Goal: Transaction & Acquisition: Purchase product/service

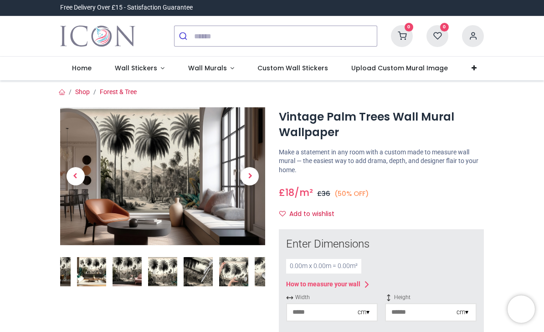
scroll to position [0, 0]
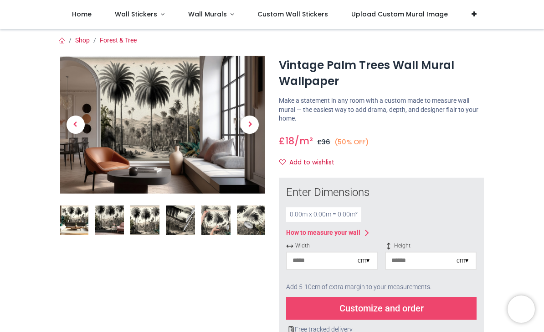
click at [258, 125] on span "Next" at bounding box center [250, 124] width 18 height 18
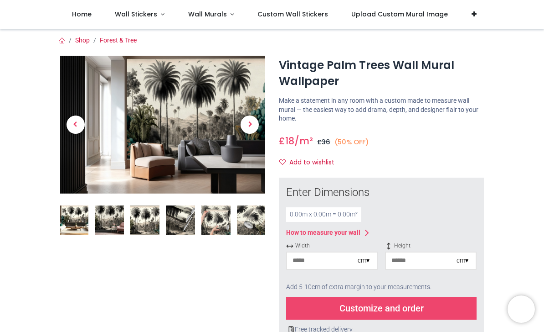
click at [254, 124] on span "Next" at bounding box center [250, 124] width 18 height 18
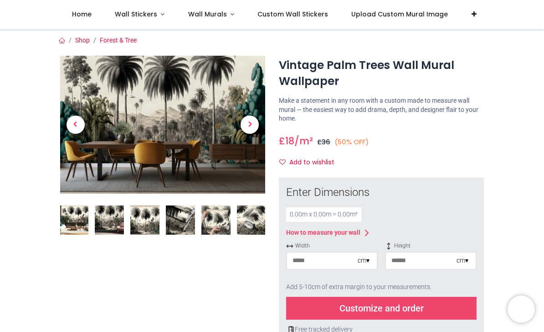
click at [250, 127] on span "Next" at bounding box center [250, 124] width 18 height 18
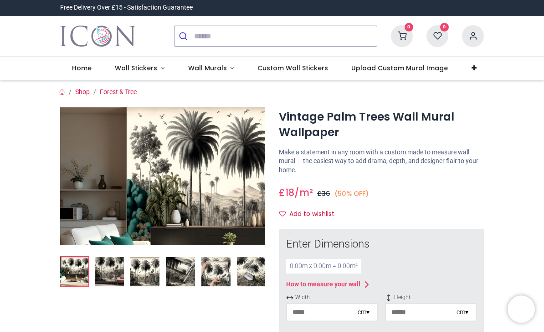
scroll to position [0, 0]
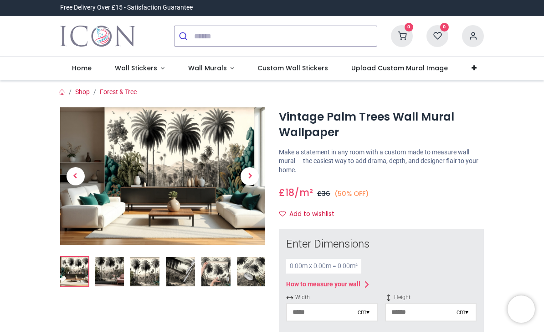
click at [217, 266] on img at bounding box center [216, 271] width 29 height 29
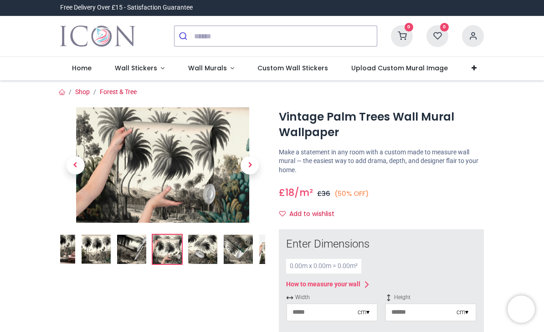
click at [211, 248] on img at bounding box center [202, 248] width 29 height 29
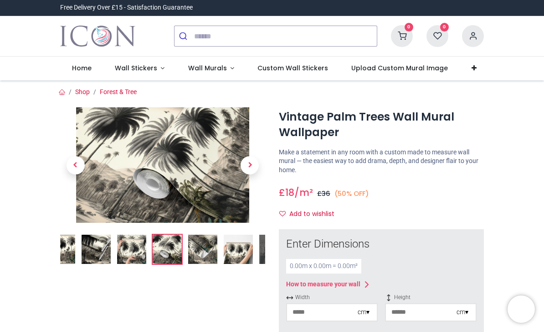
click at [214, 247] on img at bounding box center [202, 248] width 29 height 29
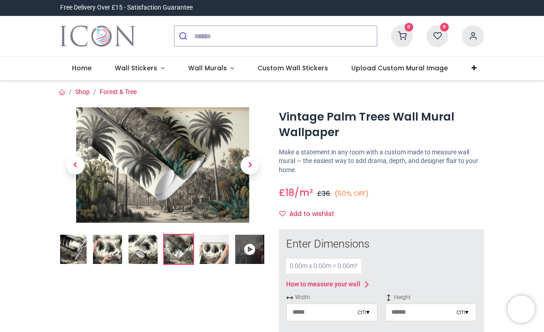
click at [220, 246] on img at bounding box center [214, 248] width 29 height 29
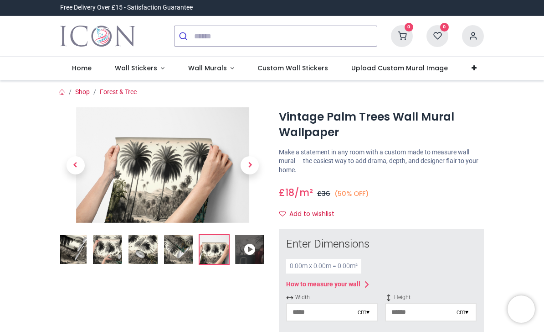
click at [214, 177] on img at bounding box center [162, 164] width 205 height 115
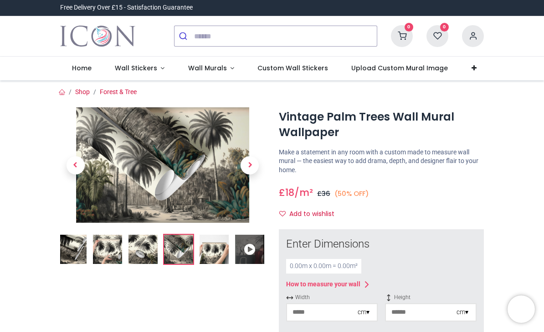
click at [253, 166] on span "Next" at bounding box center [250, 165] width 18 height 18
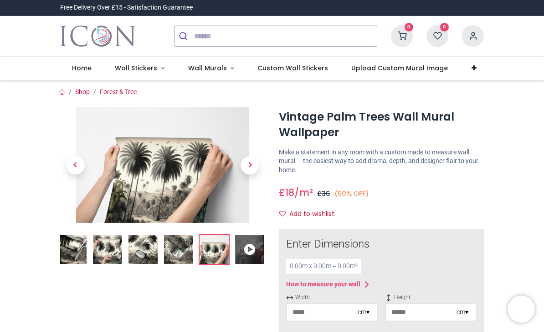
click at [256, 169] on span "Next" at bounding box center [250, 165] width 18 height 18
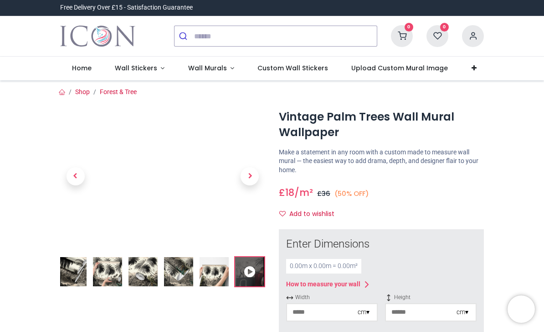
click at [260, 169] on link at bounding box center [250, 176] width 31 height 96
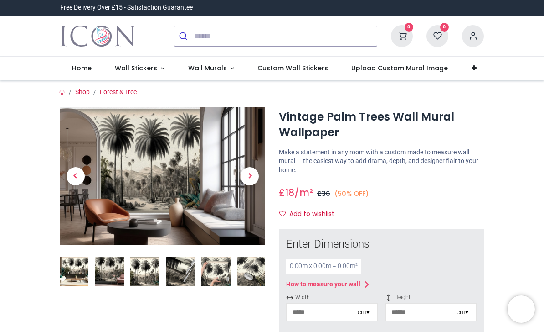
click at [253, 176] on span "Next" at bounding box center [250, 176] width 18 height 18
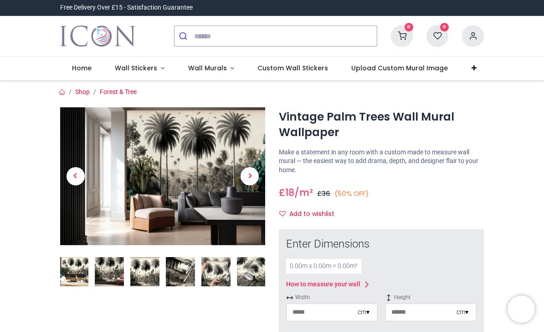
click at [253, 171] on span "Next" at bounding box center [250, 176] width 18 height 18
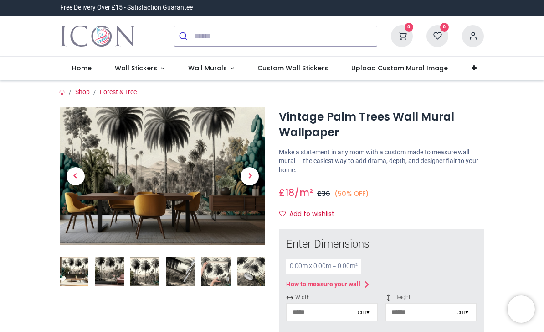
click at [259, 178] on link at bounding box center [250, 176] width 31 height 96
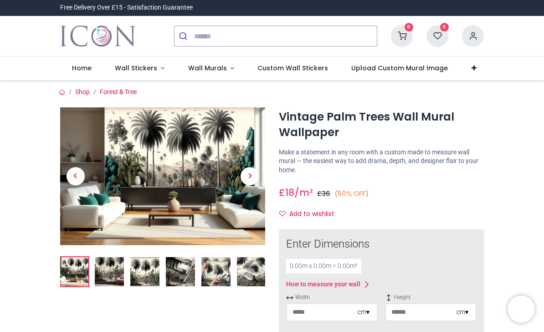
click at [256, 177] on span "Next" at bounding box center [250, 176] width 18 height 18
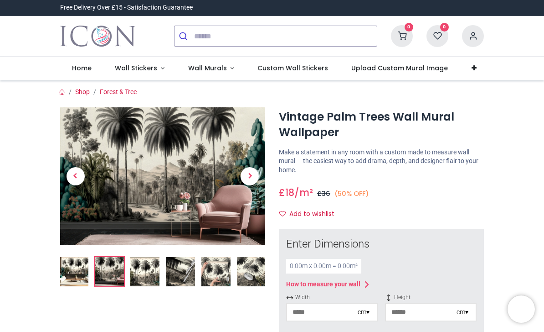
click at [254, 180] on span "Next" at bounding box center [250, 176] width 18 height 18
